Goal: Information Seeking & Learning: Compare options

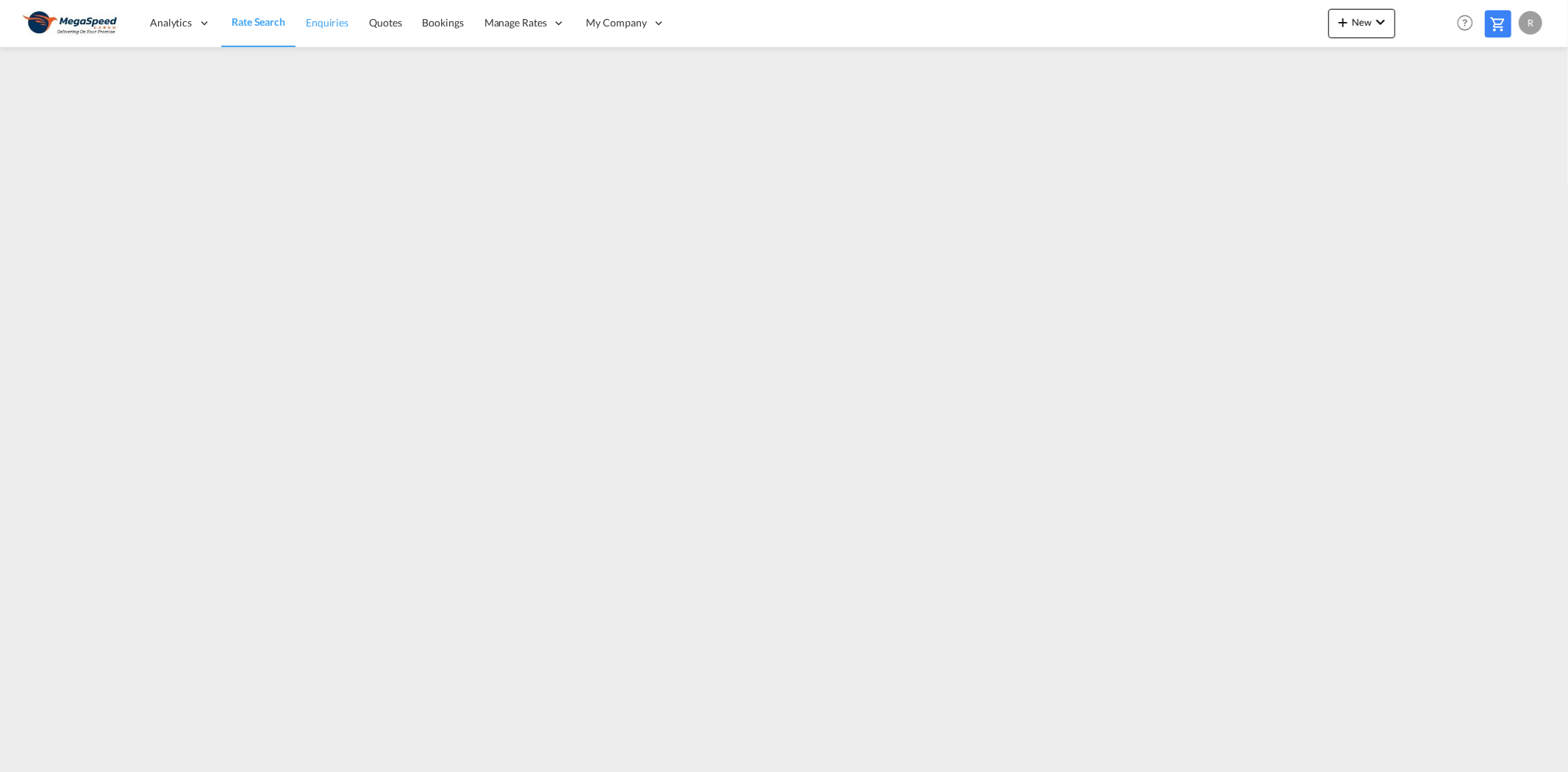
click at [317, 22] on span "Enquiries" at bounding box center [327, 23] width 42 height 13
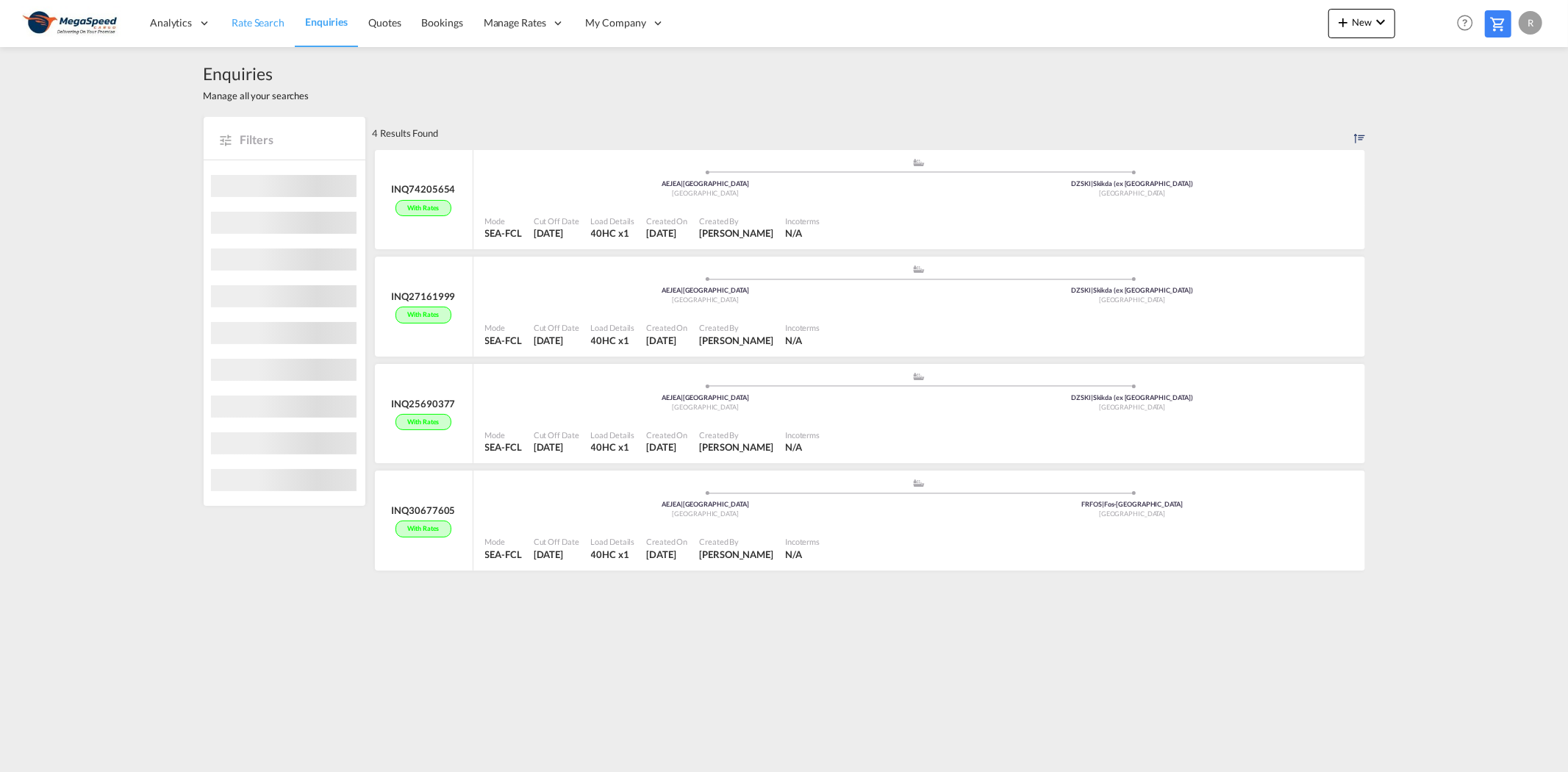
click at [280, 17] on span "Rate Search" at bounding box center [258, 23] width 53 height 13
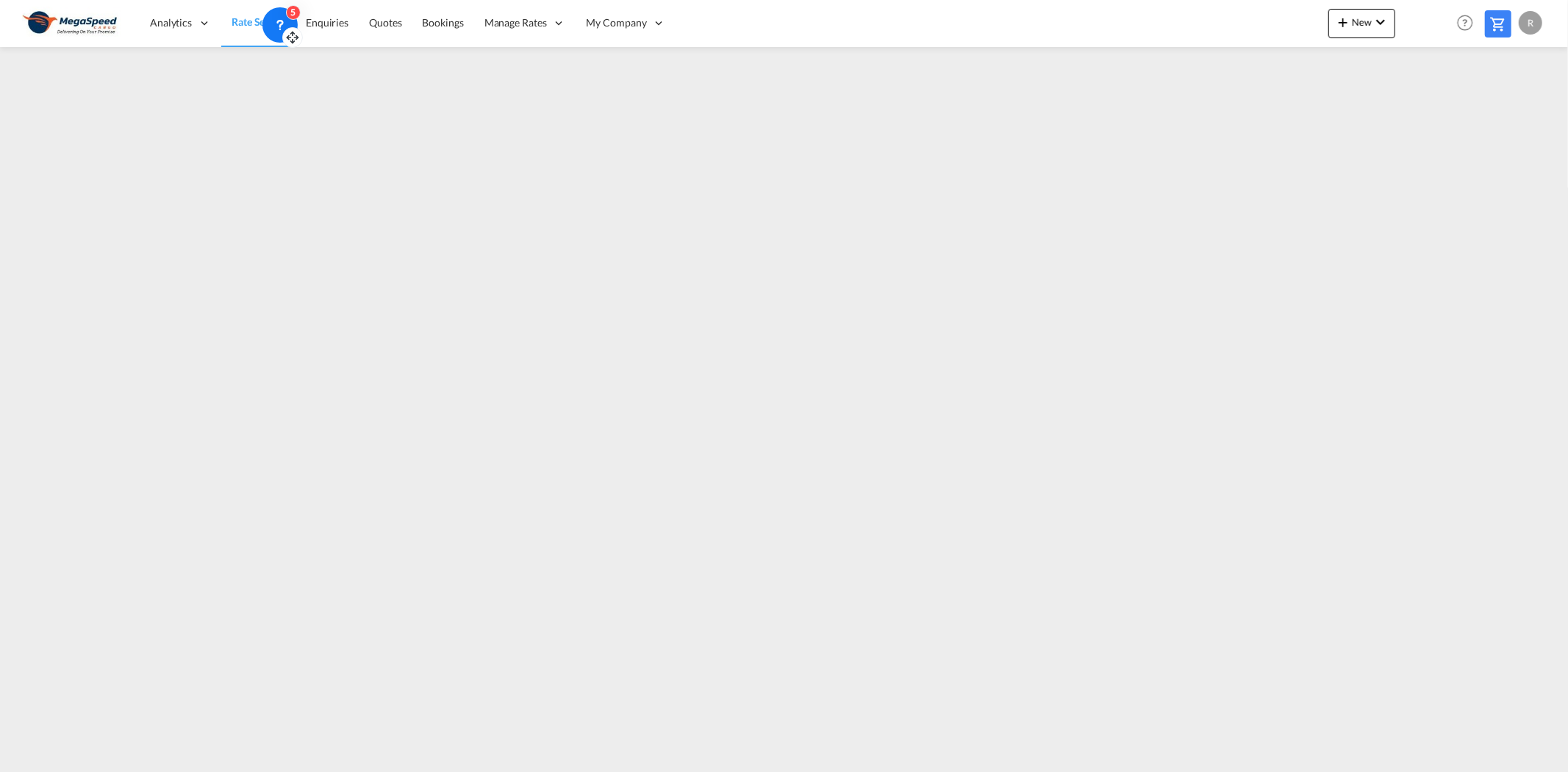
click at [274, 18] on icon at bounding box center [280, 24] width 15 height 15
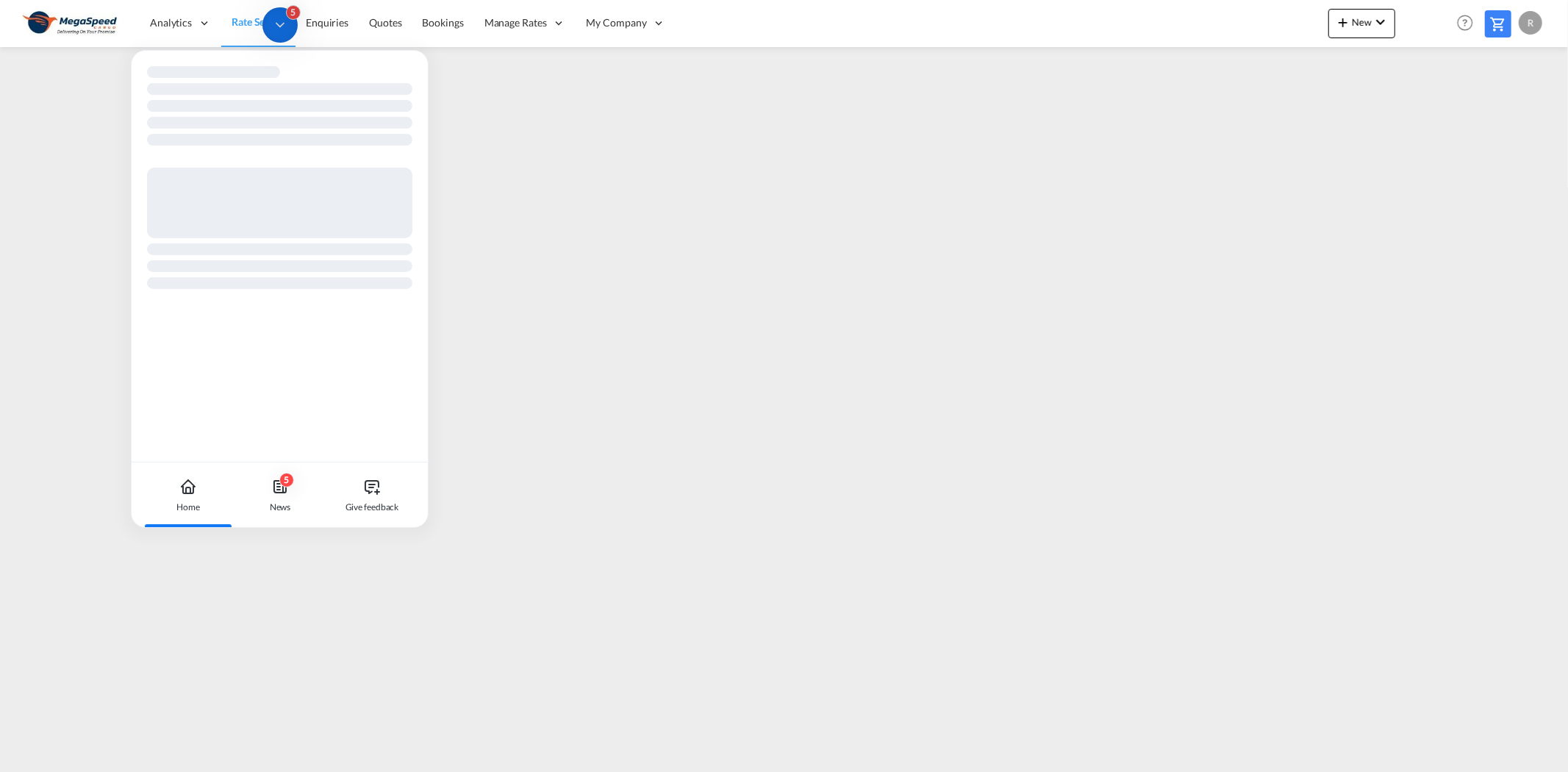
click at [285, 28] on icon at bounding box center [280, 24] width 15 height 15
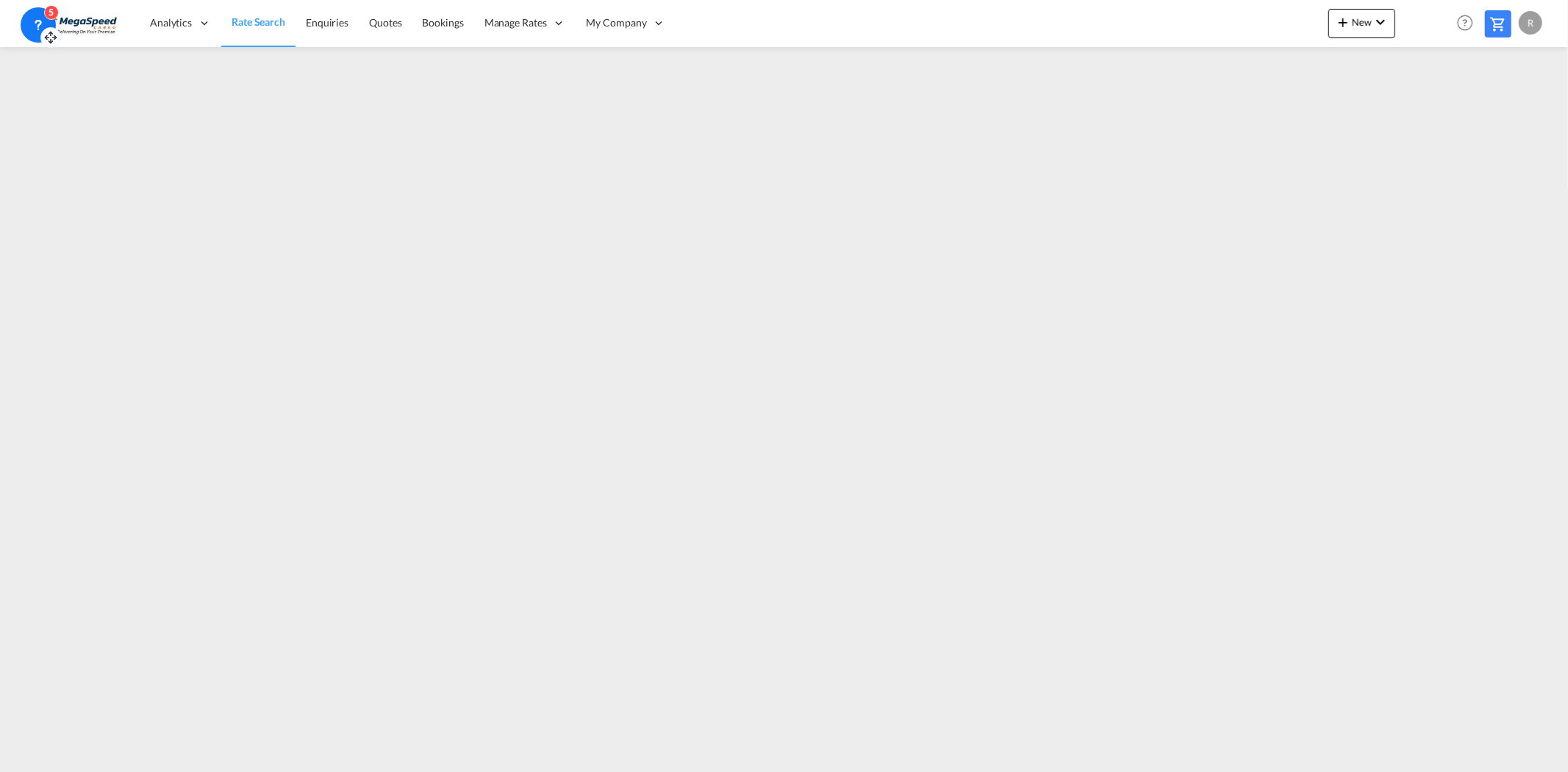
click at [49, 31] on icon at bounding box center [50, 37] width 15 height 15
drag, startPoint x: 46, startPoint y: 29, endPoint x: 69, endPoint y: 68, distance: 45.3
click at [69, 69] on icon at bounding box center [73, 76] width 15 height 15
